Goal: Book appointment/travel/reservation

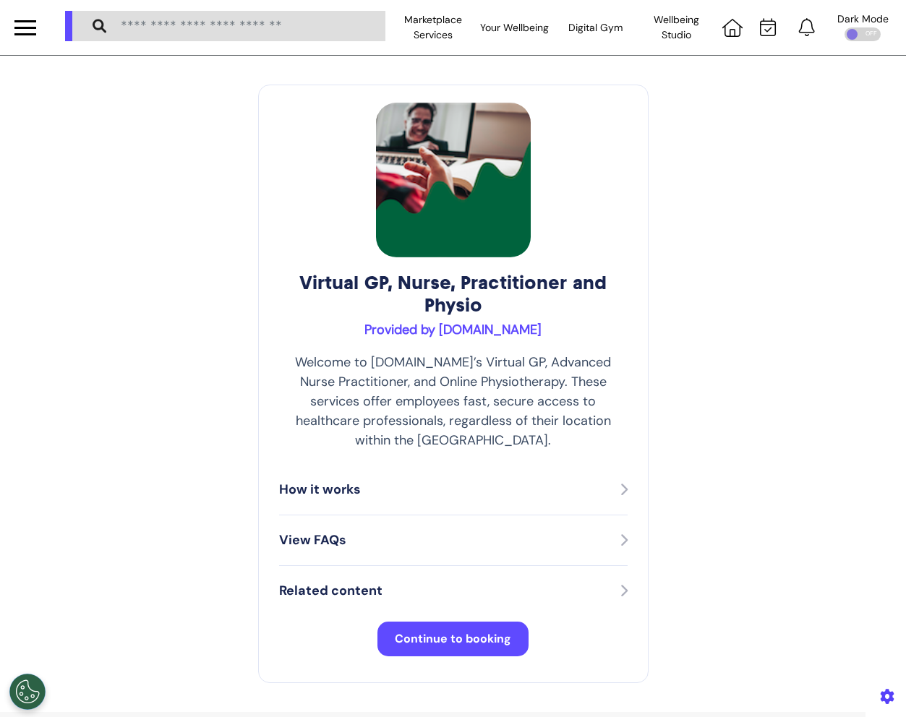
click at [500, 631] on span "Continue to booking" at bounding box center [453, 638] width 116 height 15
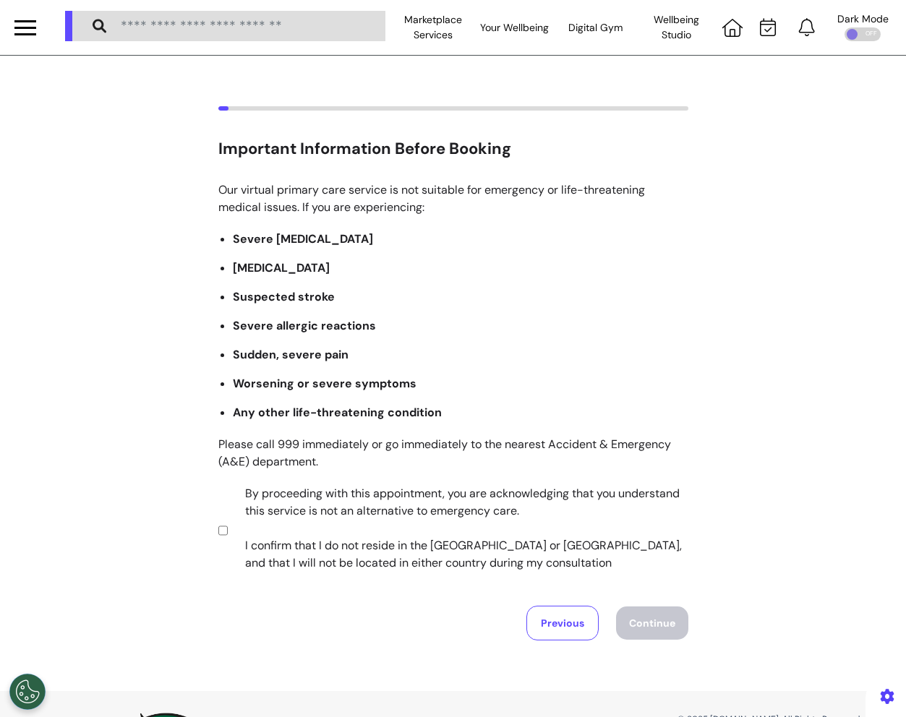
click at [570, 528] on label "By proceeding with this appointment, you are acknowledging that you understand …" at bounding box center [457, 528] width 453 height 87
click at [666, 607] on button "Continue" at bounding box center [652, 623] width 72 height 33
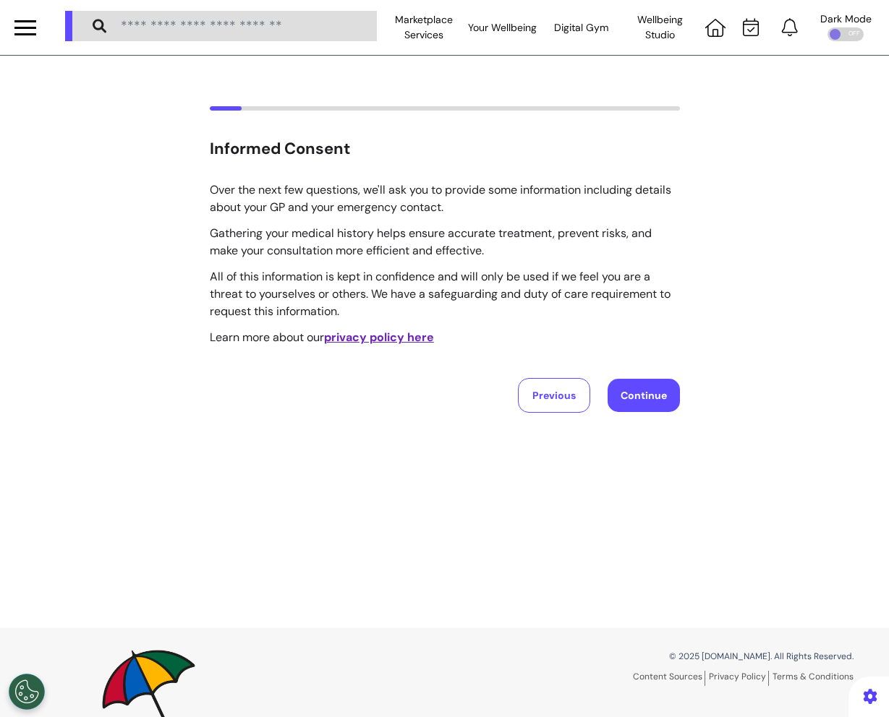
click at [641, 397] on button "Continue" at bounding box center [643, 395] width 72 height 33
select select "****"
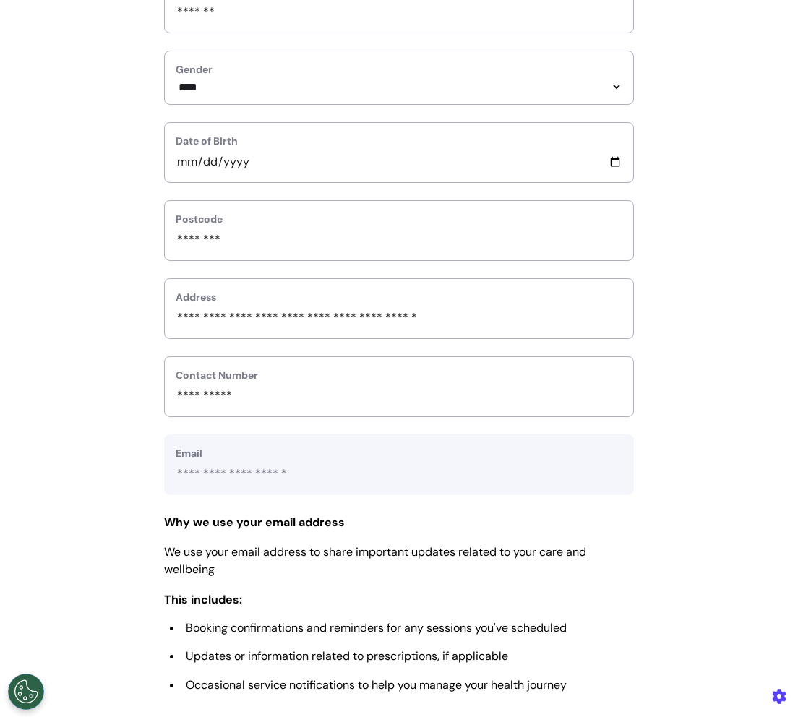
scroll to position [471, 0]
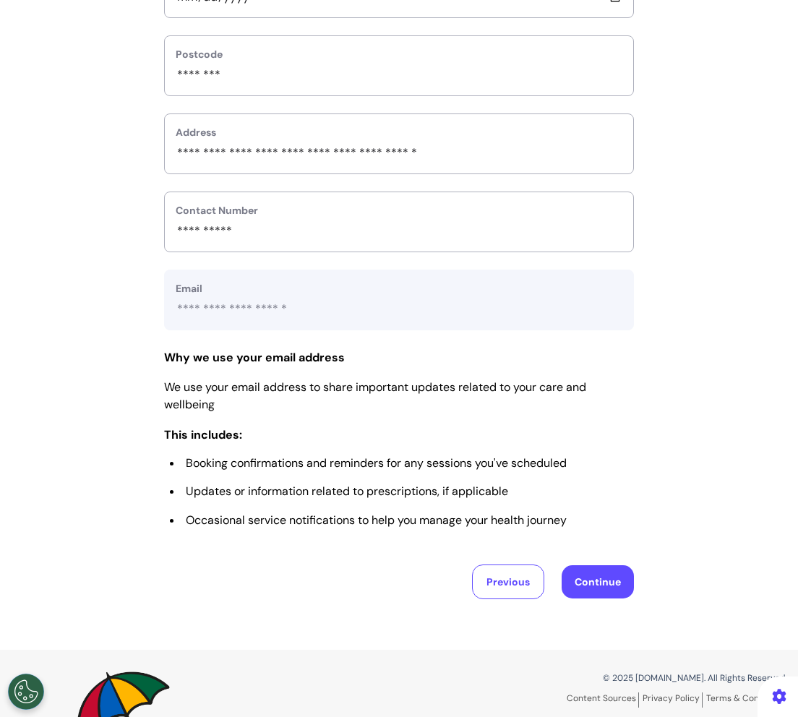
click at [621, 589] on button "Continue" at bounding box center [598, 581] width 72 height 33
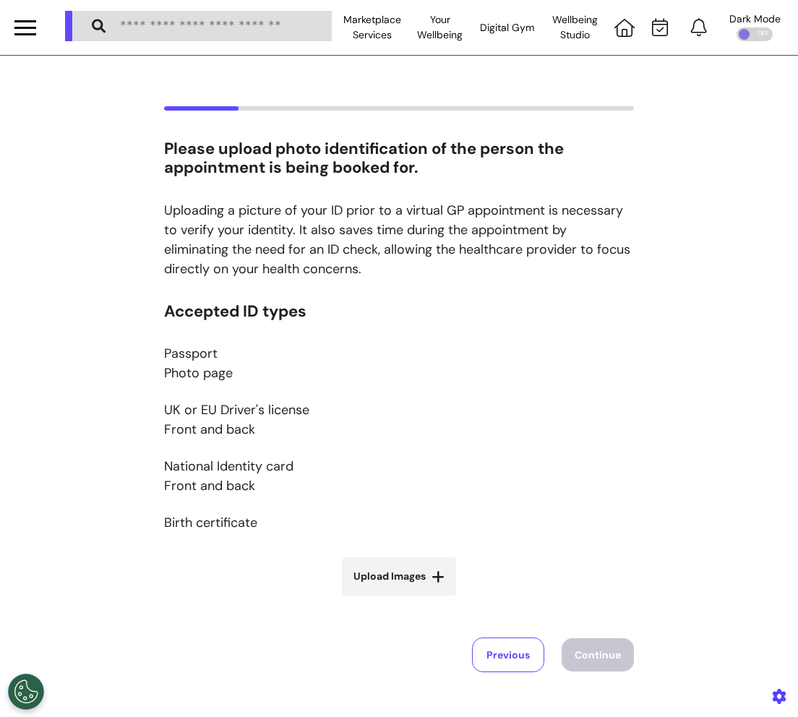
scroll to position [0, 0]
click at [395, 576] on span "Upload Images" at bounding box center [390, 576] width 72 height 15
click at [395, 599] on input "Upload Images" at bounding box center [399, 606] width 172 height 15
type input "**********"
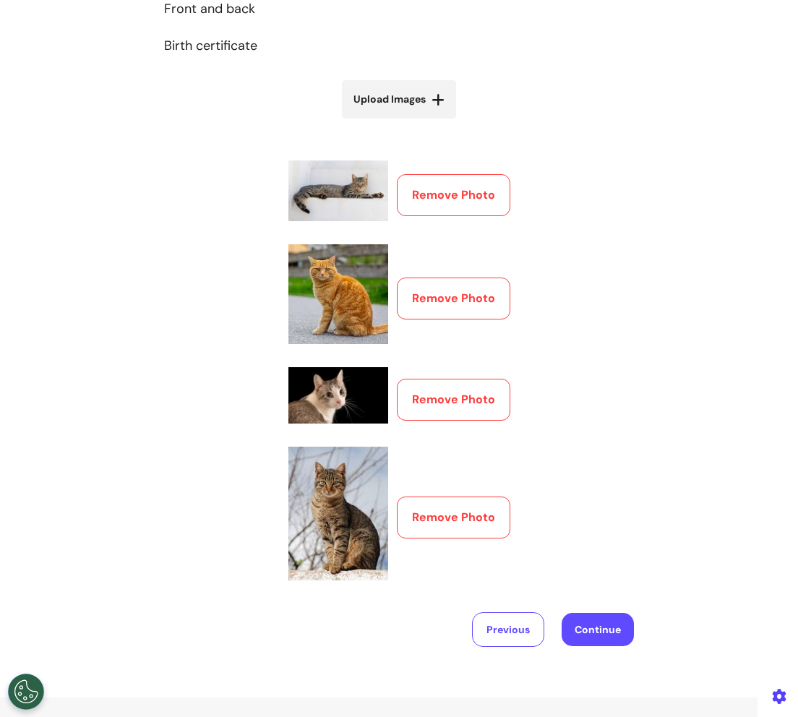
scroll to position [575, 0]
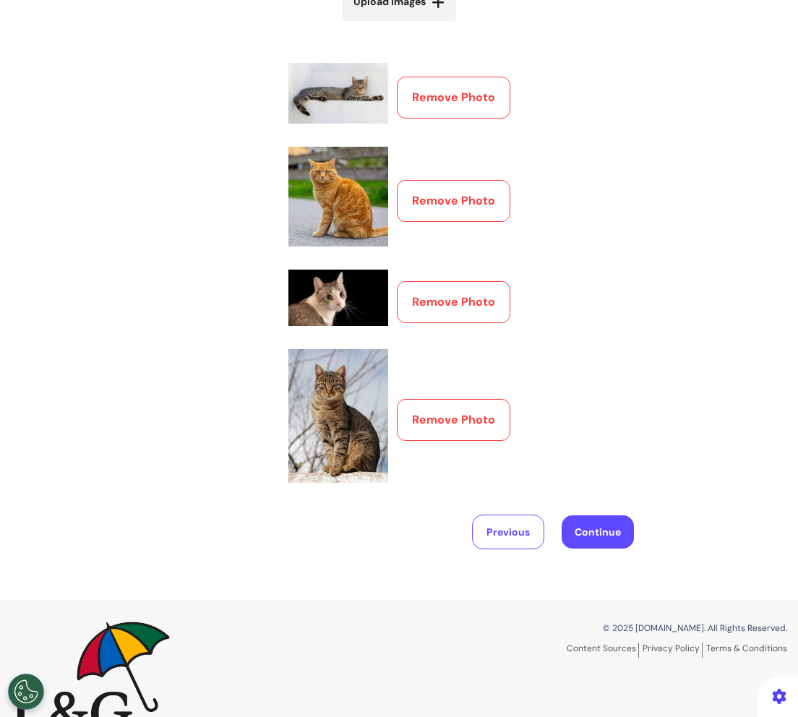
click at [610, 522] on button "Continue" at bounding box center [598, 532] width 72 height 33
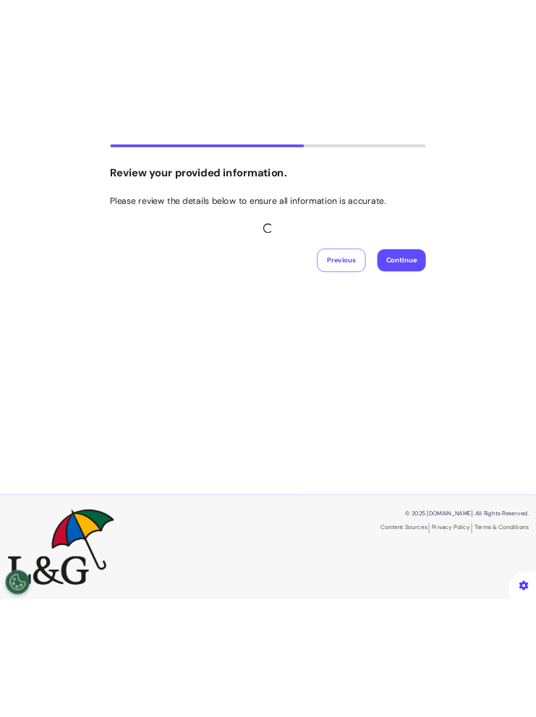
scroll to position [179, 0]
